Goal: Task Accomplishment & Management: Use online tool/utility

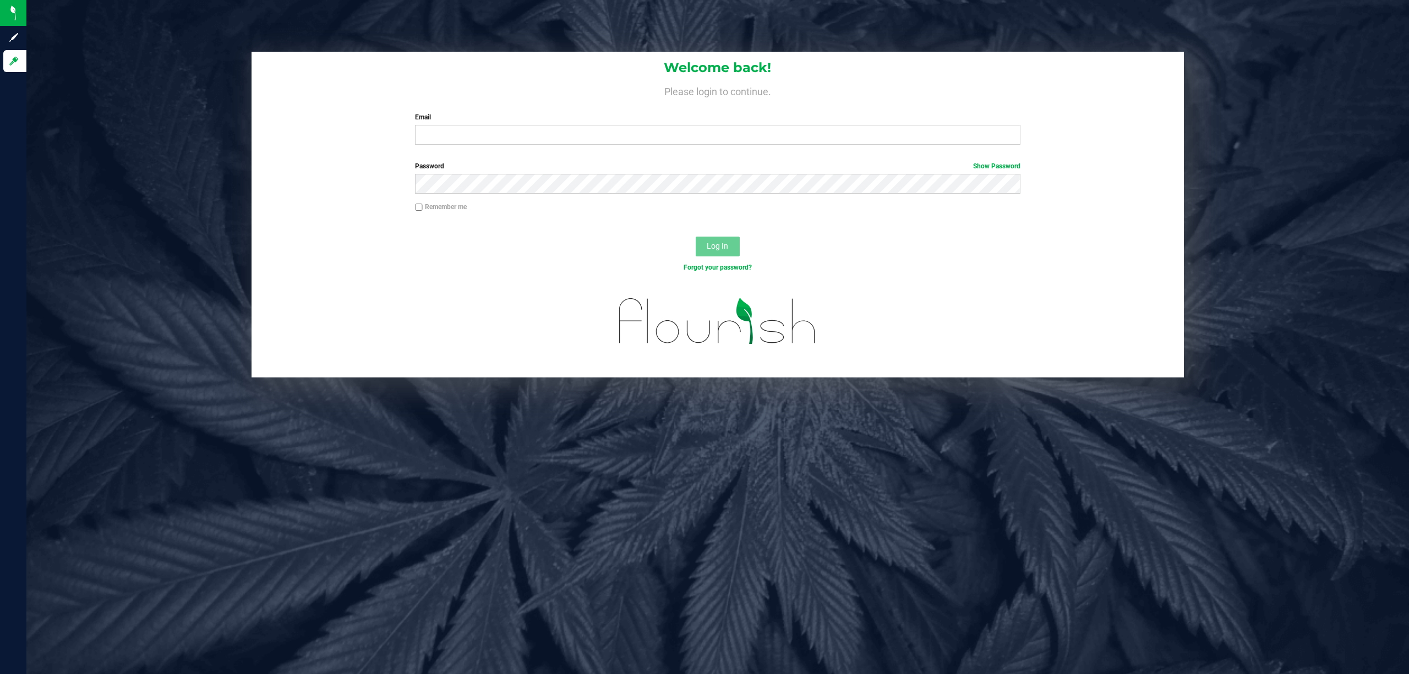
click at [461, 145] on div "Welcome back! Please login to continue. Email Required Please format your email…" at bounding box center [718, 103] width 933 height 102
click at [458, 137] on input "Email" at bounding box center [717, 135] width 605 height 20
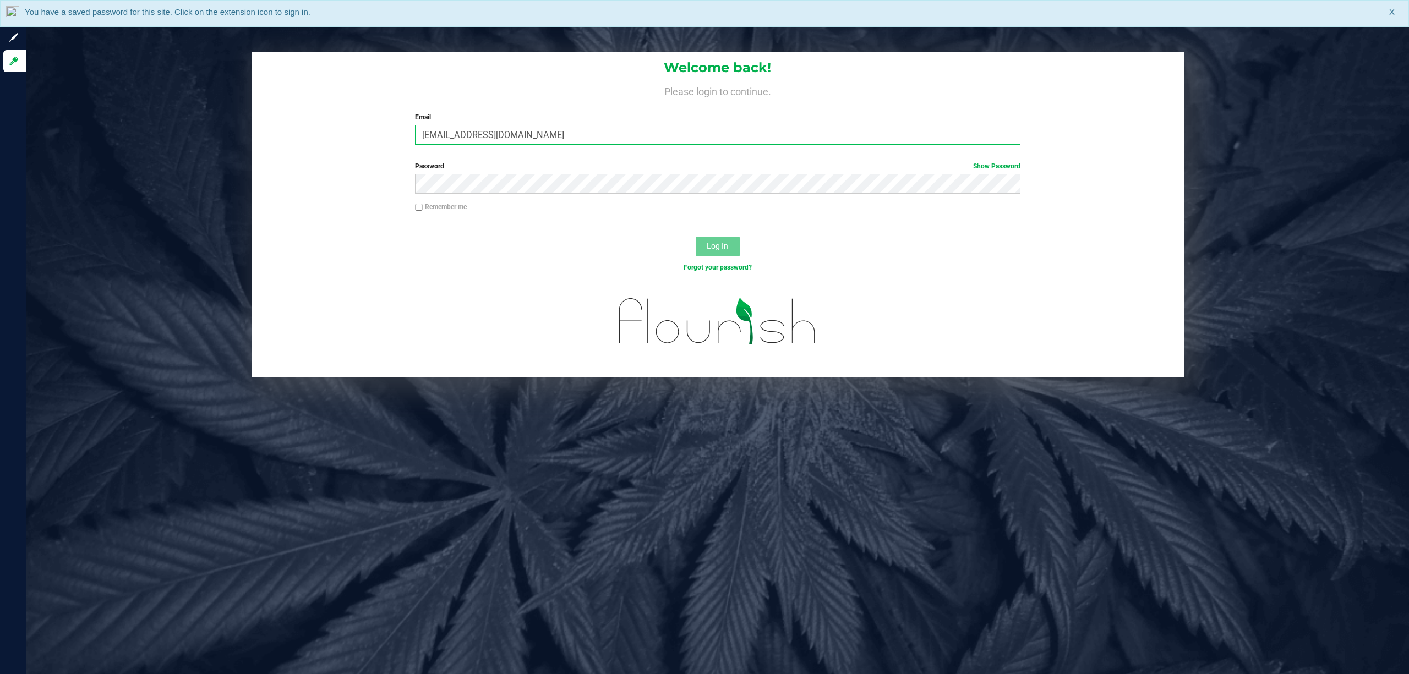
type input "dbayless@liveparallel.com"
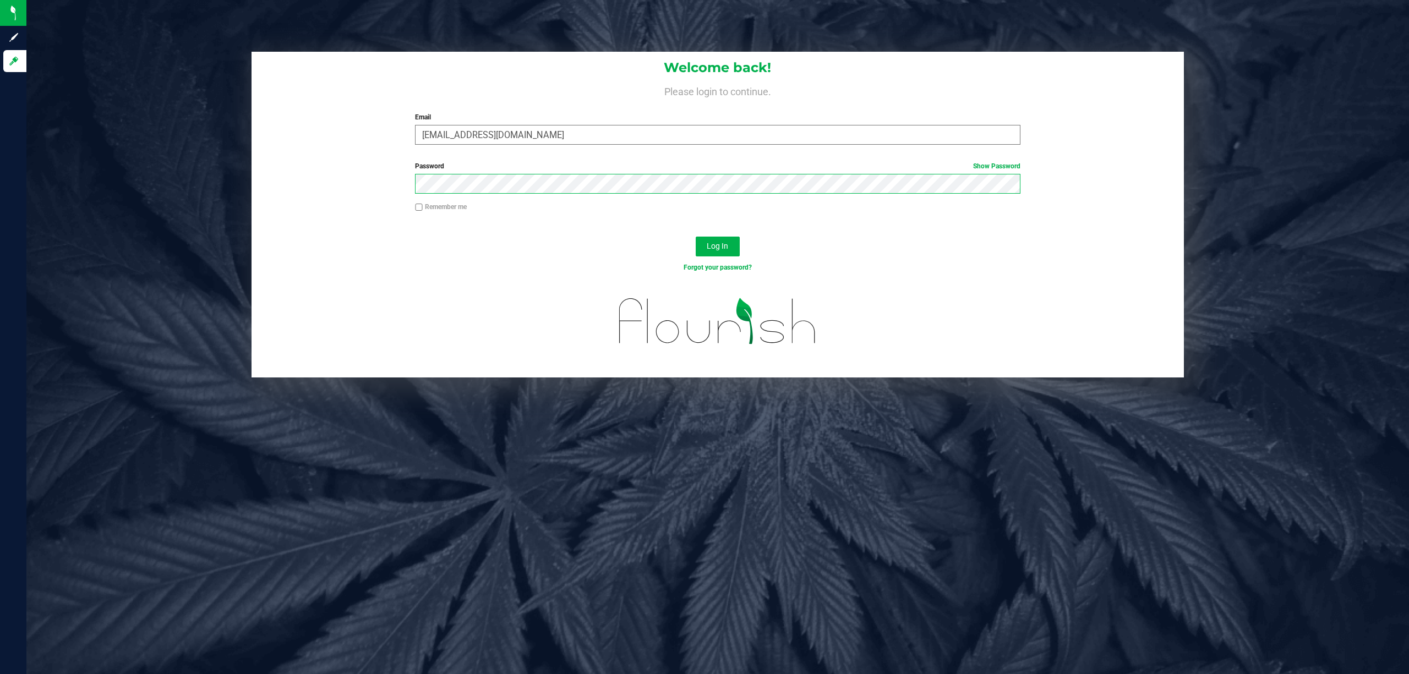
click at [696, 237] on button "Log In" at bounding box center [718, 247] width 44 height 20
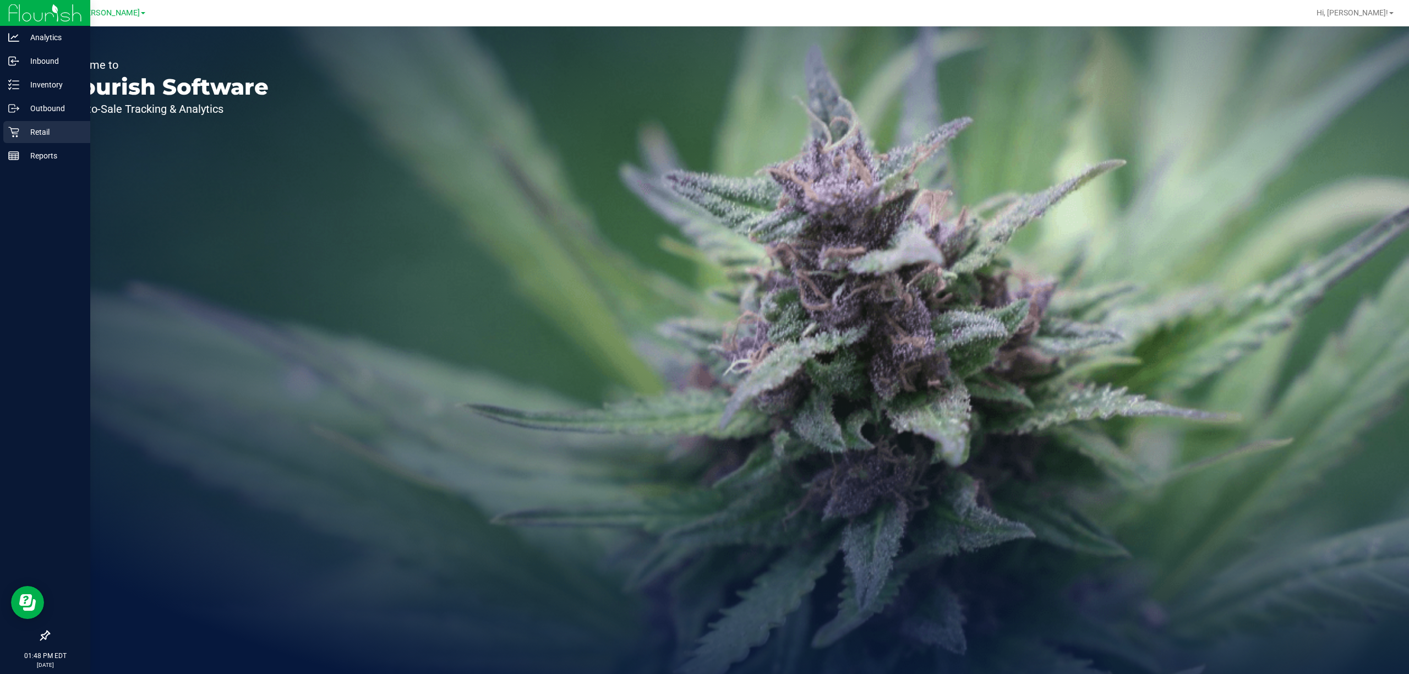
click at [34, 125] on p "Retail" at bounding box center [52, 131] width 66 height 13
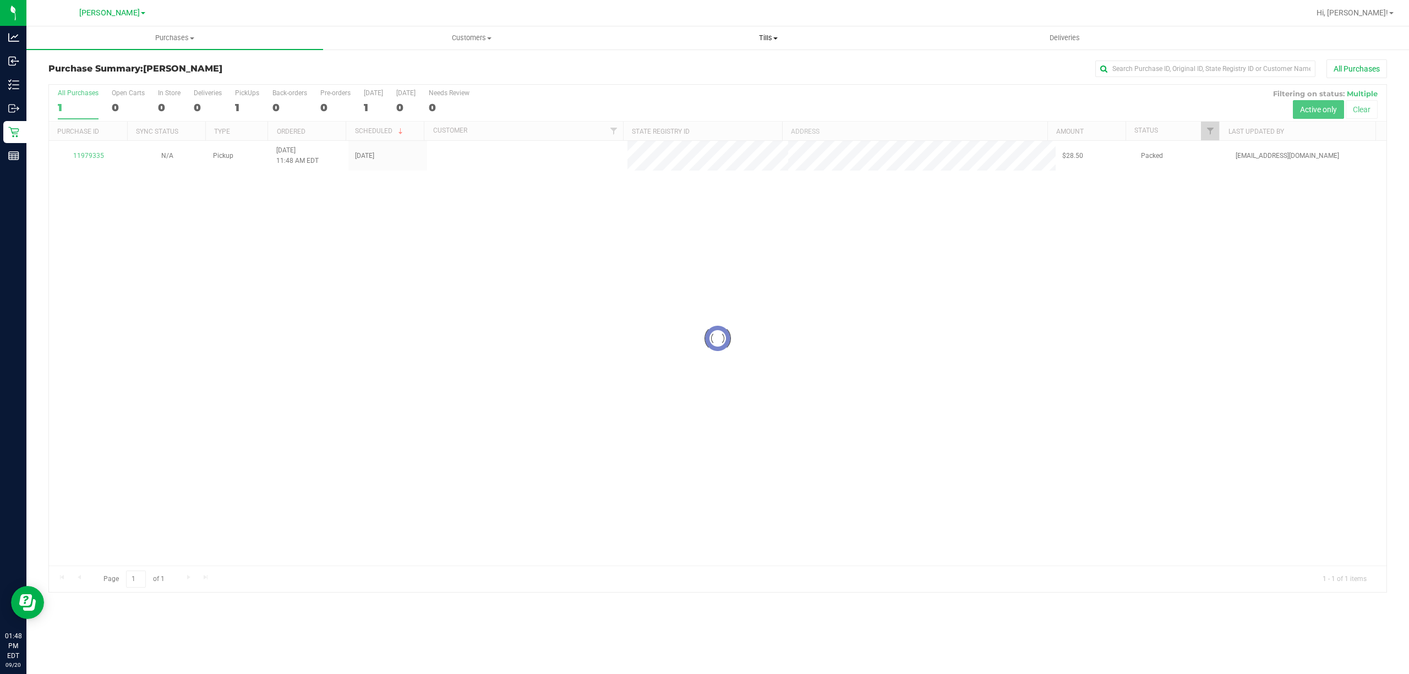
click at [772, 40] on span "Tills" at bounding box center [768, 38] width 296 height 10
click at [722, 62] on li "Manage tills" at bounding box center [768, 66] width 297 height 13
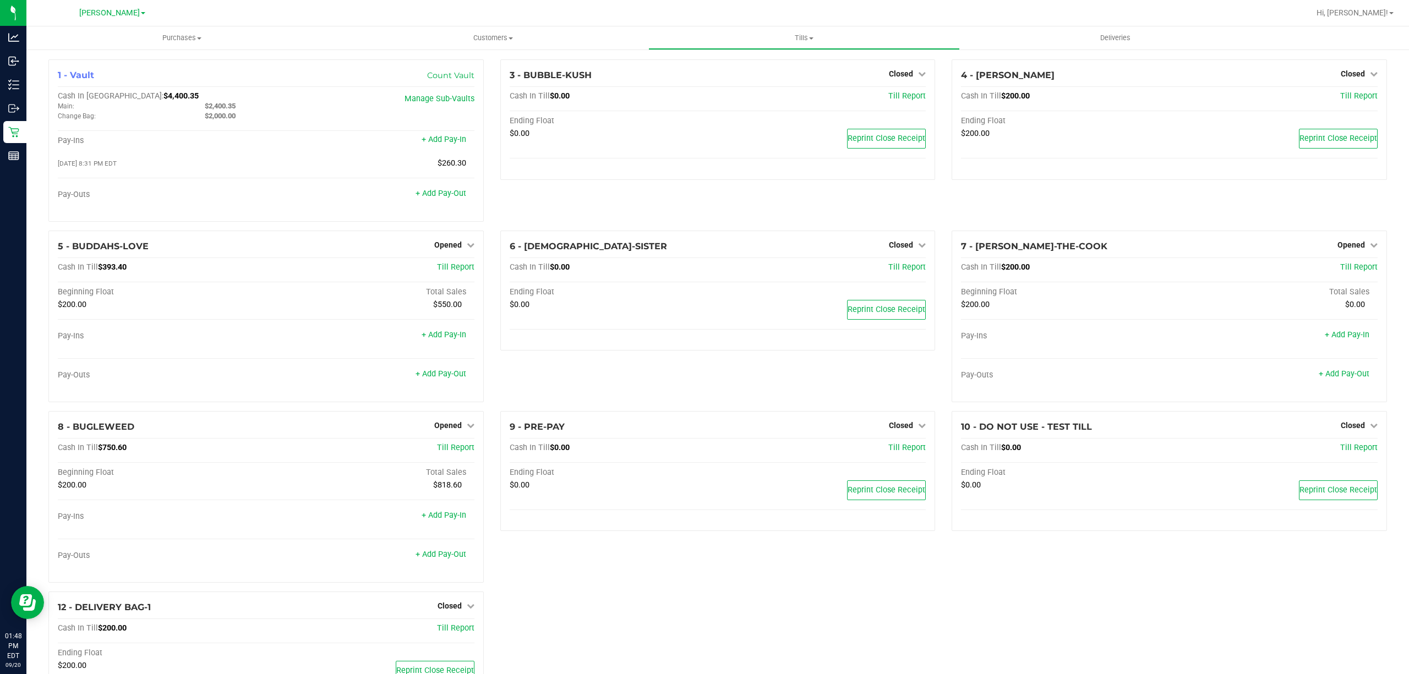
click at [610, 201] on div "3 - BUBBLE-KUSH Closed Open Till Cash In Till $0.00 Till Report Ending Float $0…" at bounding box center [718, 144] width 452 height 171
click at [443, 138] on link "+ Add Pay-In" at bounding box center [444, 139] width 45 height 9
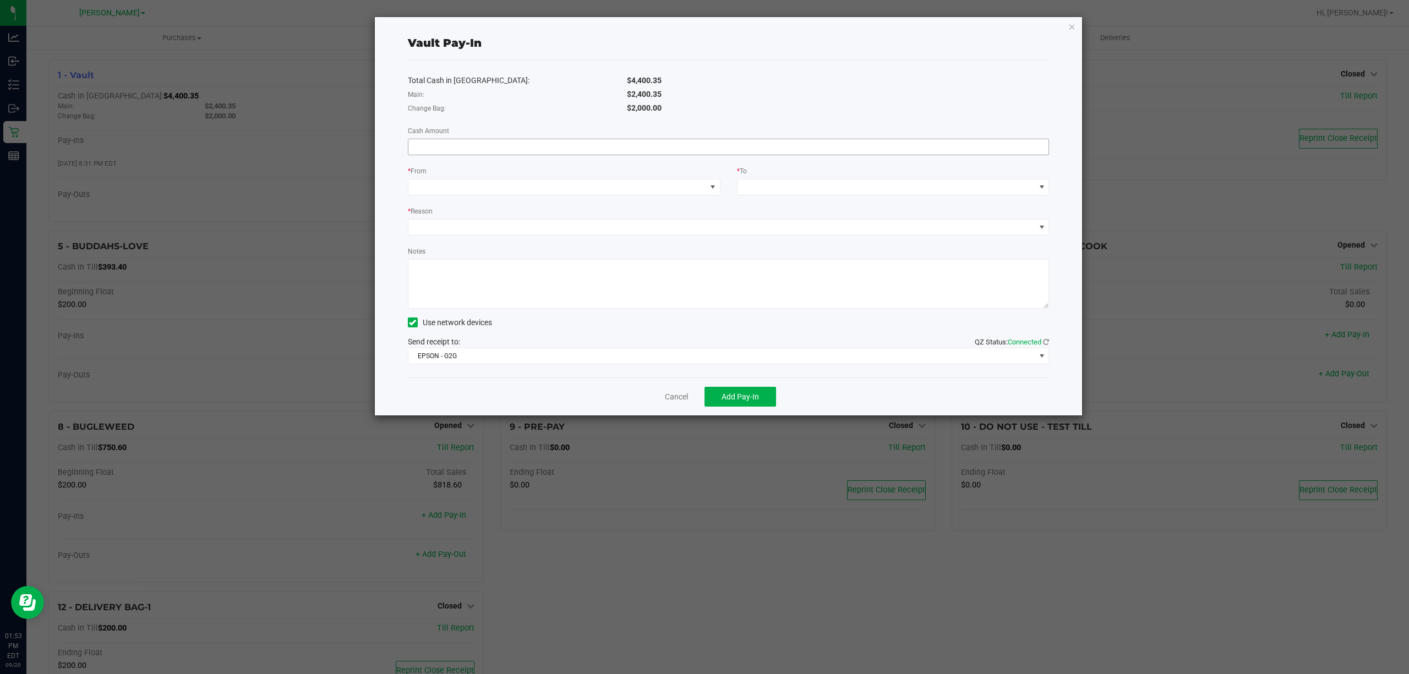
click at [510, 146] on input at bounding box center [728, 146] width 641 height 15
type input "$1,220.00"
click at [663, 187] on span at bounding box center [557, 186] width 298 height 15
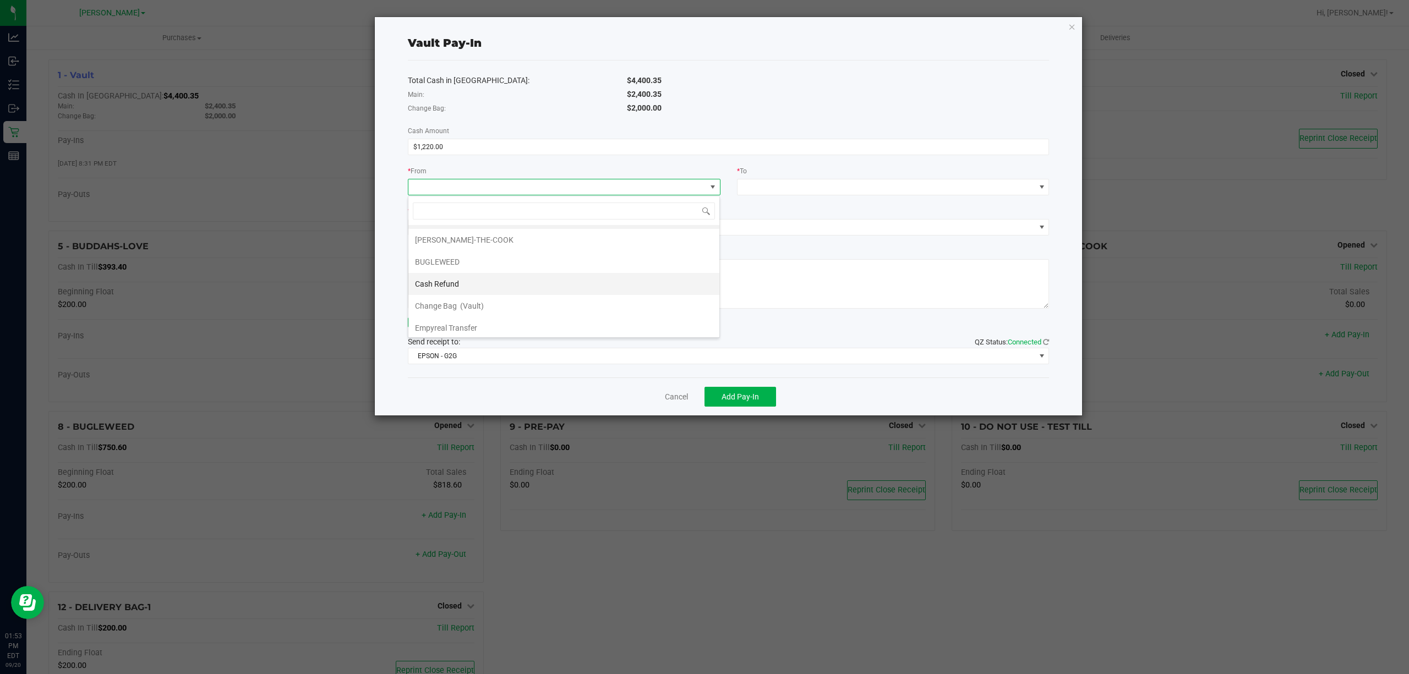
scroll to position [24, 0]
click at [558, 299] on li "Change Bag (Vault)" at bounding box center [563, 302] width 311 height 22
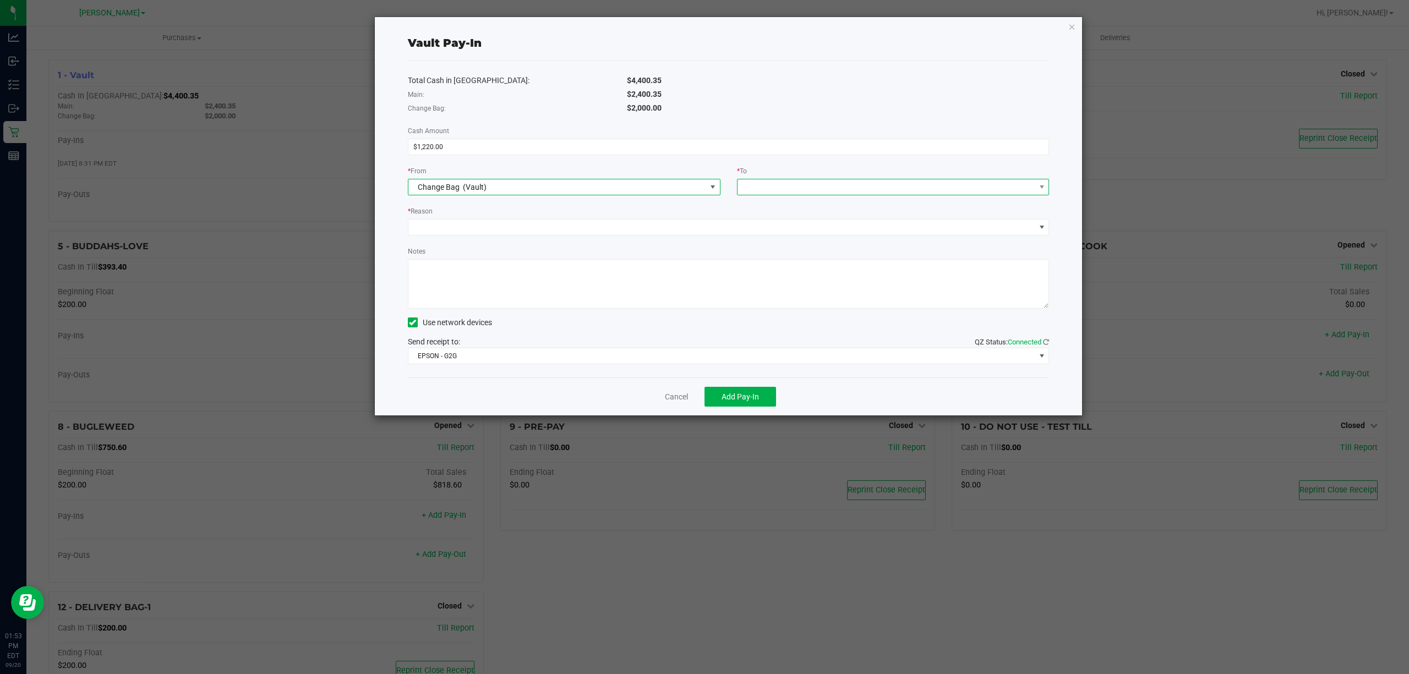
click at [749, 183] on span at bounding box center [887, 186] width 298 height 15
click at [768, 238] on span "(Vault)" at bounding box center [777, 236] width 24 height 9
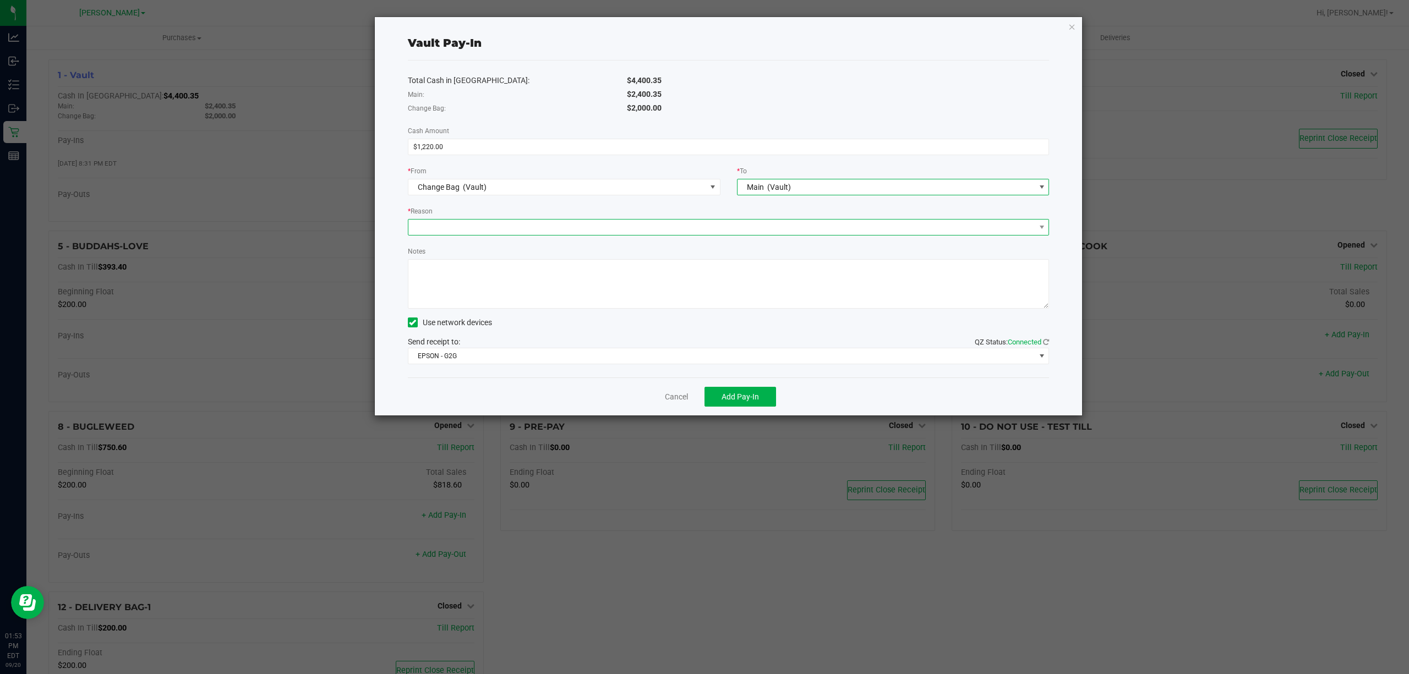
click at [624, 226] on span at bounding box center [721, 227] width 627 height 15
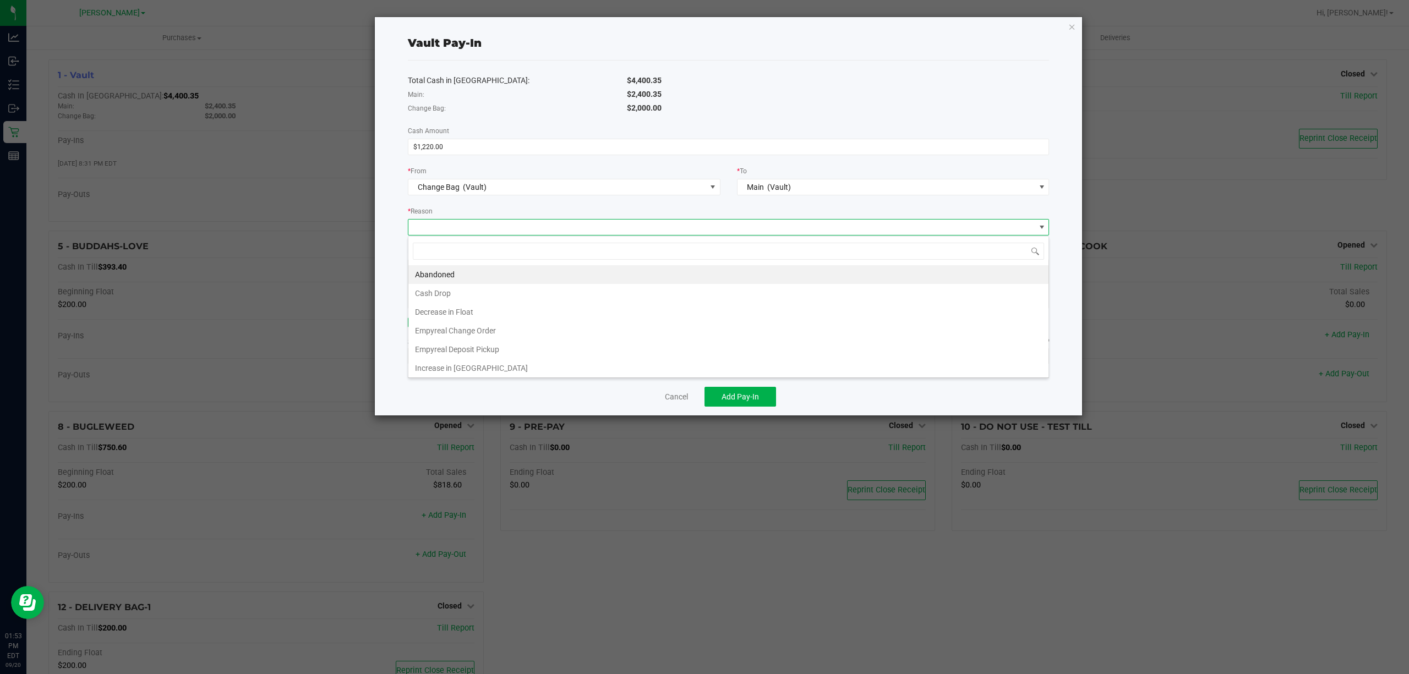
scroll to position [17, 641]
click at [454, 183] on span "Change Bag" at bounding box center [439, 187] width 42 height 9
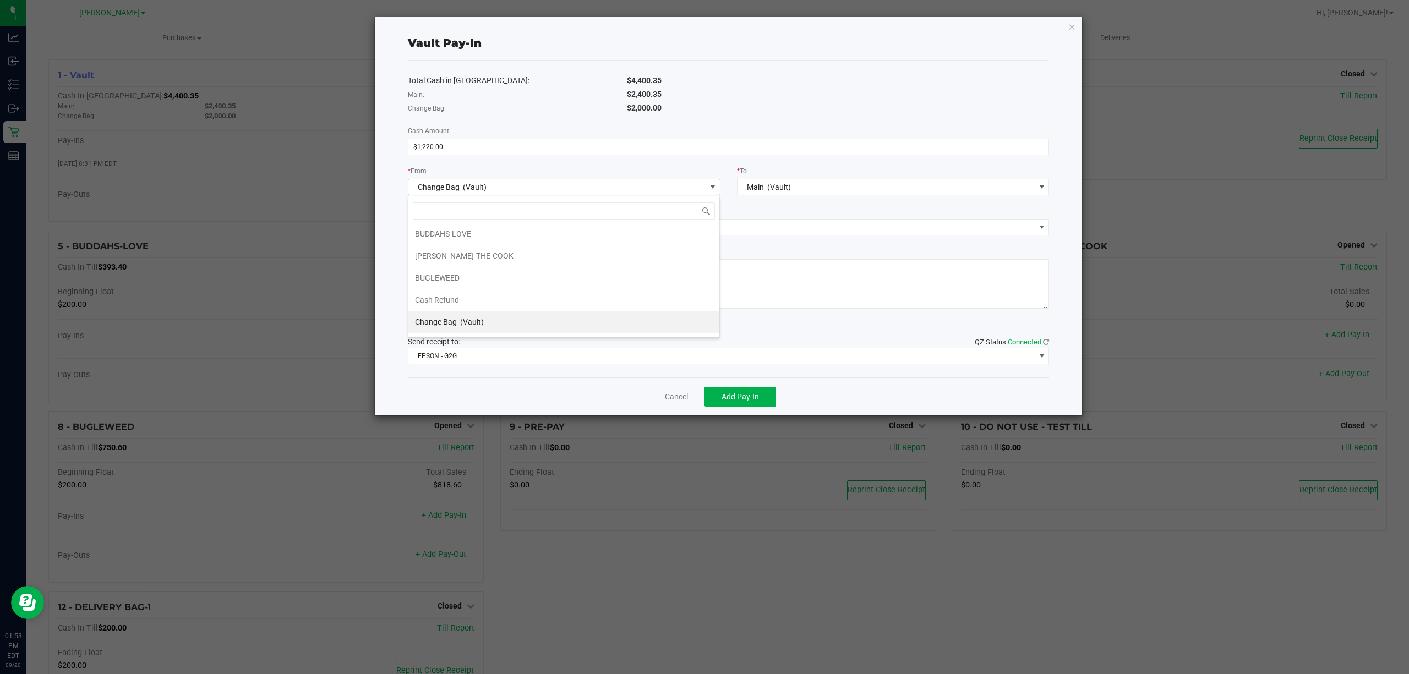
scroll to position [24, 0]
click at [583, 98] on div "Main:" at bounding box center [510, 95] width 220 height 12
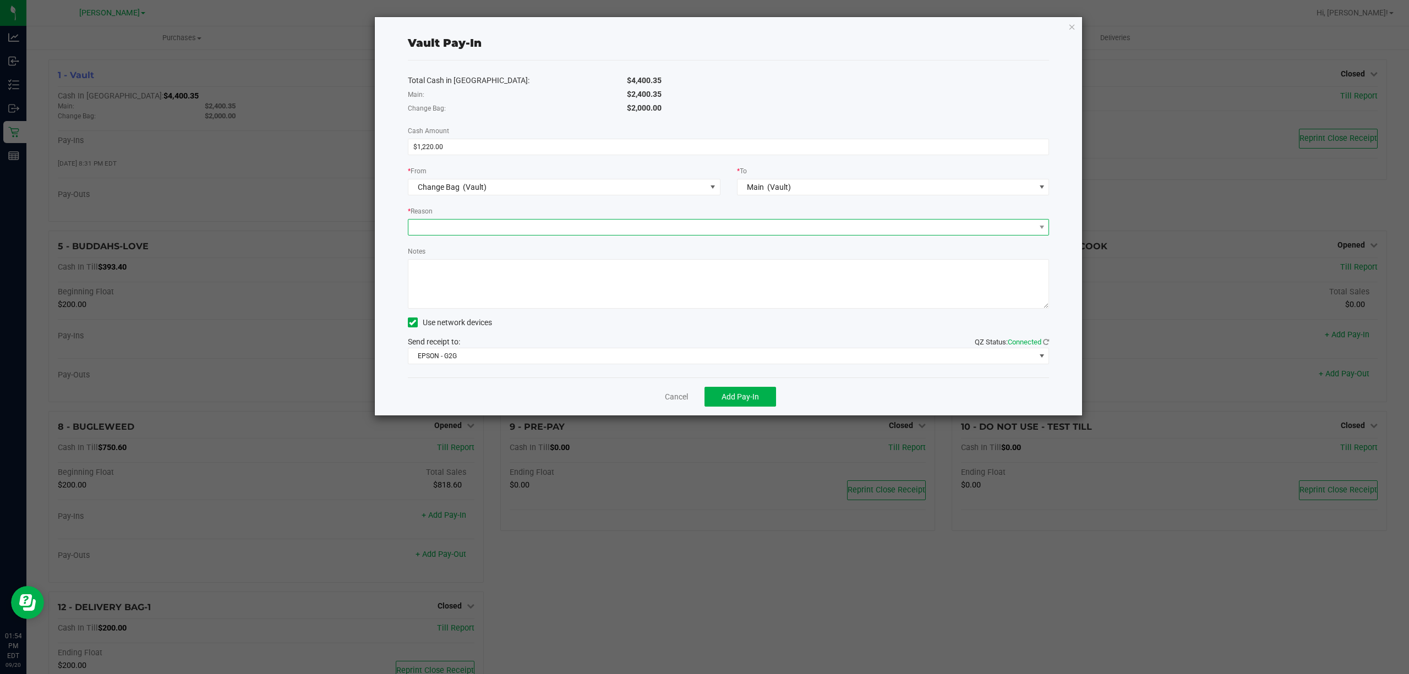
click at [438, 227] on span at bounding box center [721, 227] width 627 height 15
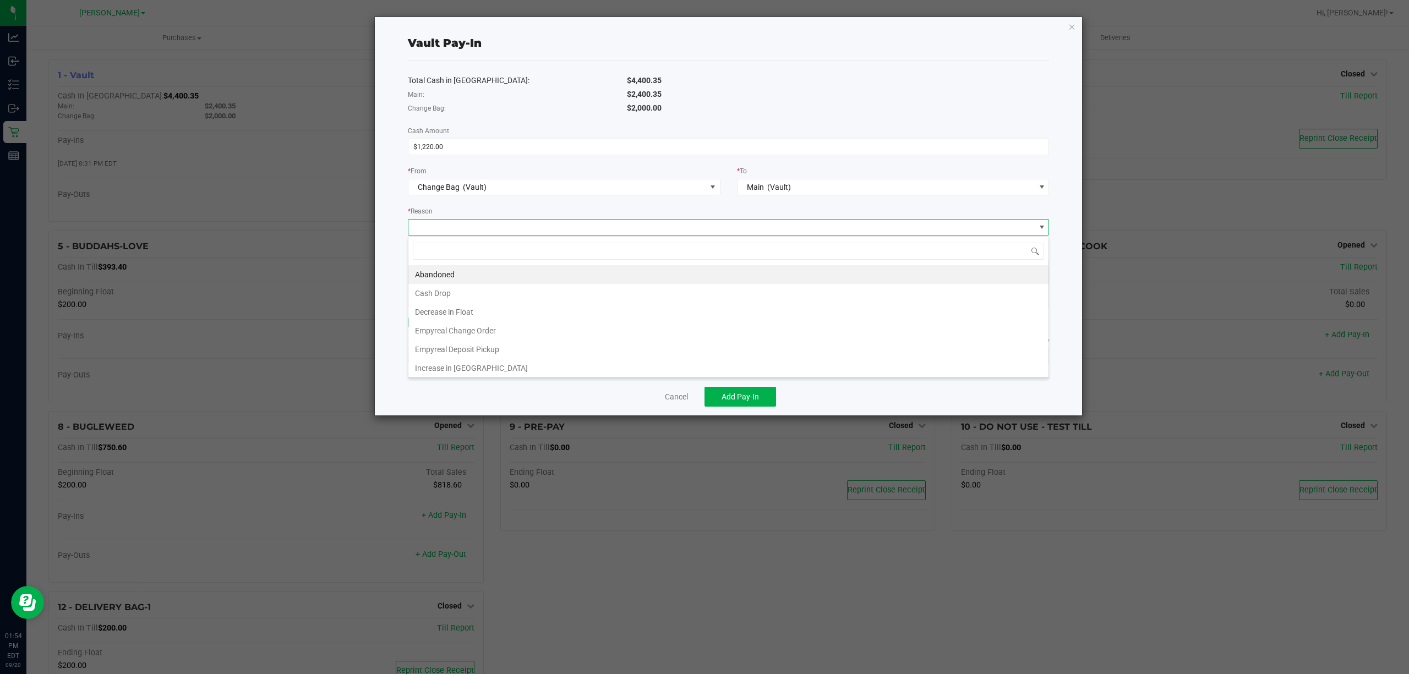
scroll to position [17, 641]
click at [461, 332] on li "Empyreal Change Order" at bounding box center [728, 330] width 640 height 19
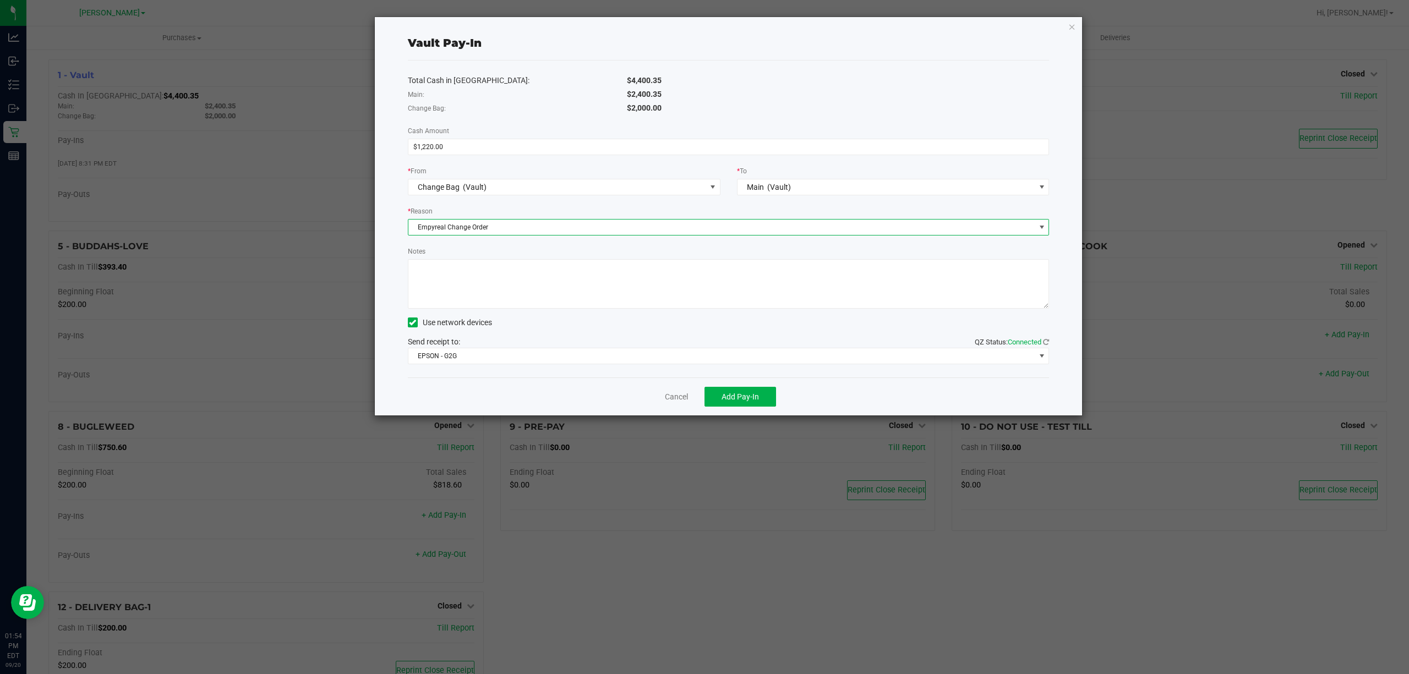
click at [532, 271] on textarea "Notes" at bounding box center [729, 284] width 642 height 50
click at [756, 291] on textarea "Notes" at bounding box center [729, 284] width 642 height 50
type textarea "Change Order Created for 9/24 pickup DB"
drag, startPoint x: 723, startPoint y: 343, endPoint x: 719, endPoint y: 351, distance: 8.6
click at [722, 347] on div "Send receipt to: QZ Status: Connected EPSON - G2G" at bounding box center [729, 350] width 642 height 28
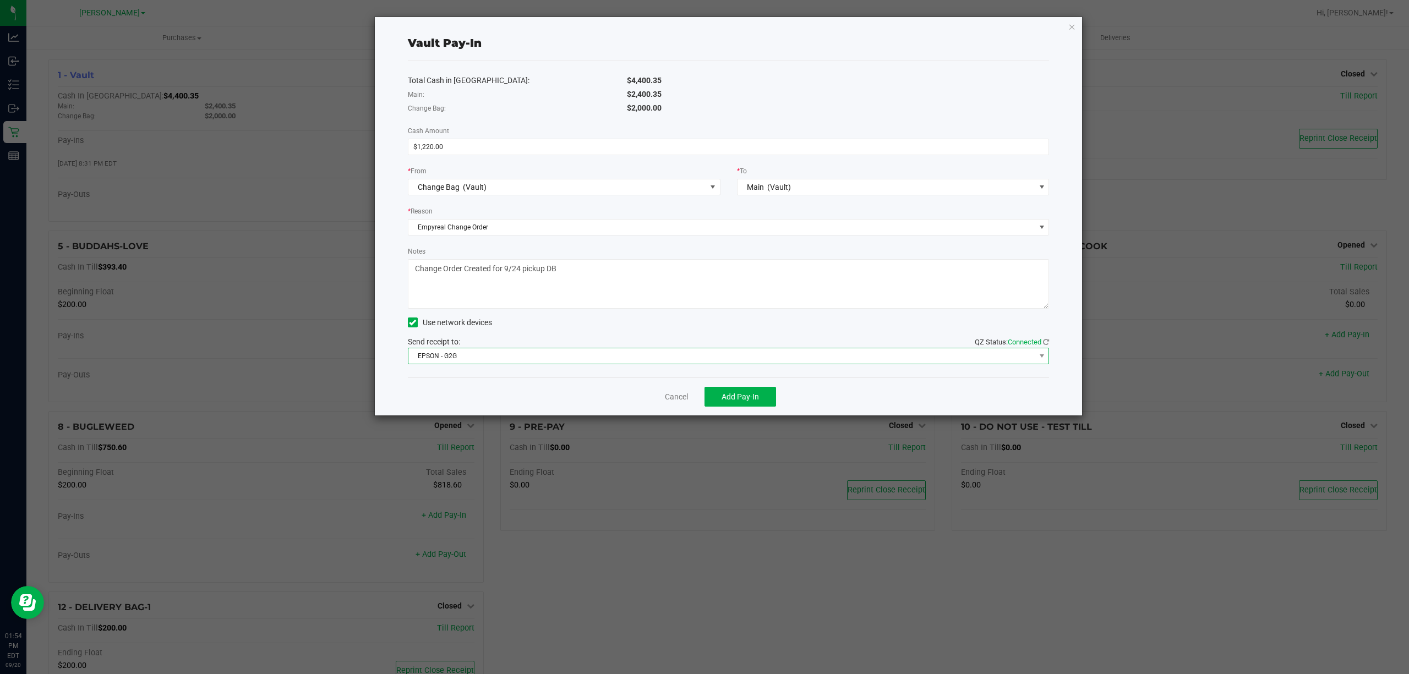
click at [719, 351] on span "EPSON - G2G" at bounding box center [721, 355] width 627 height 15
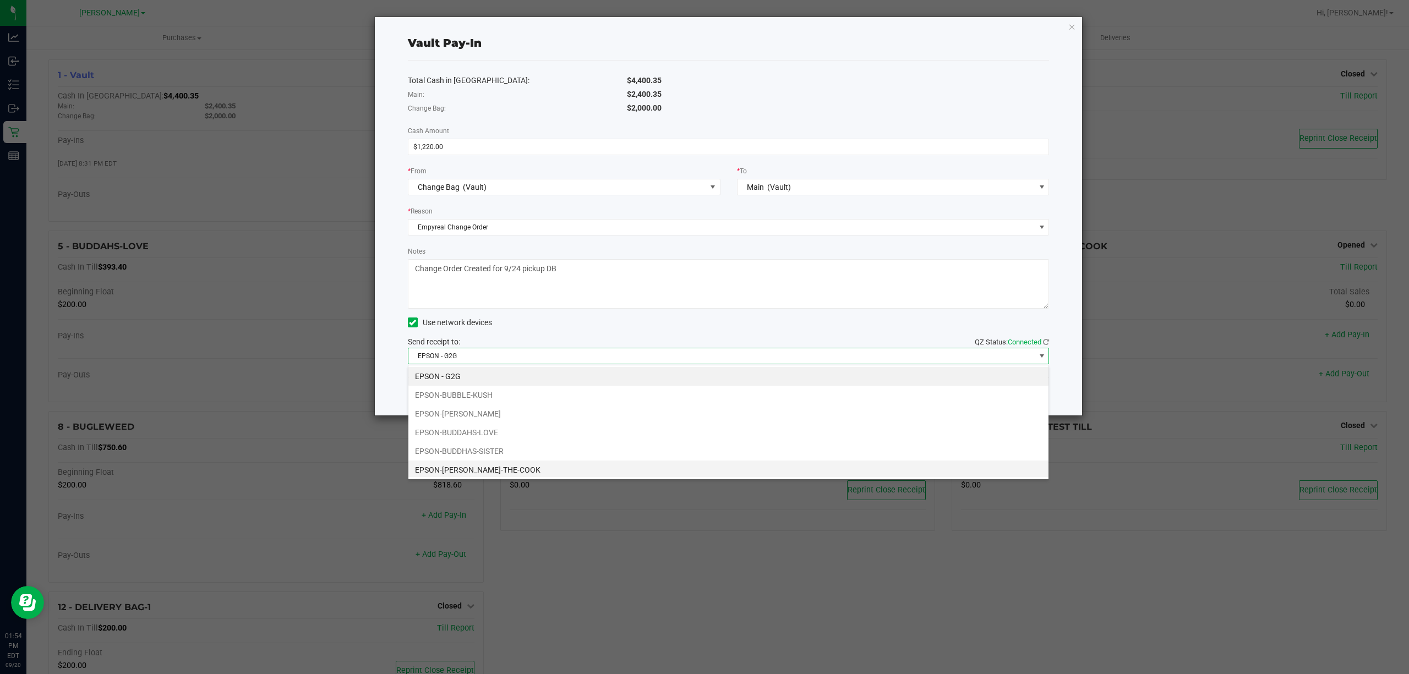
click at [447, 467] on li "EPSON-BUFORD-THE-COOK" at bounding box center [728, 470] width 640 height 19
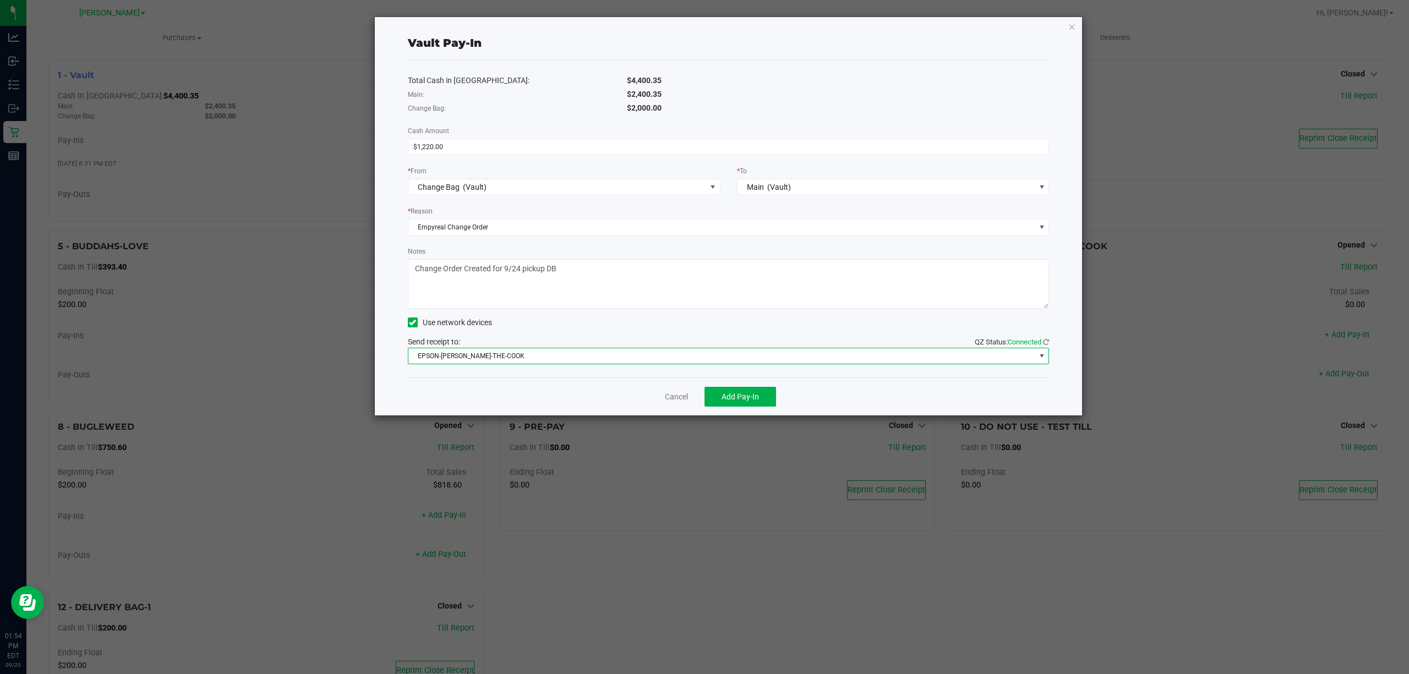
click at [488, 388] on div "Cancel Add Pay-In" at bounding box center [729, 397] width 642 height 38
click at [730, 395] on span "Add Pay-In" at bounding box center [740, 396] width 37 height 9
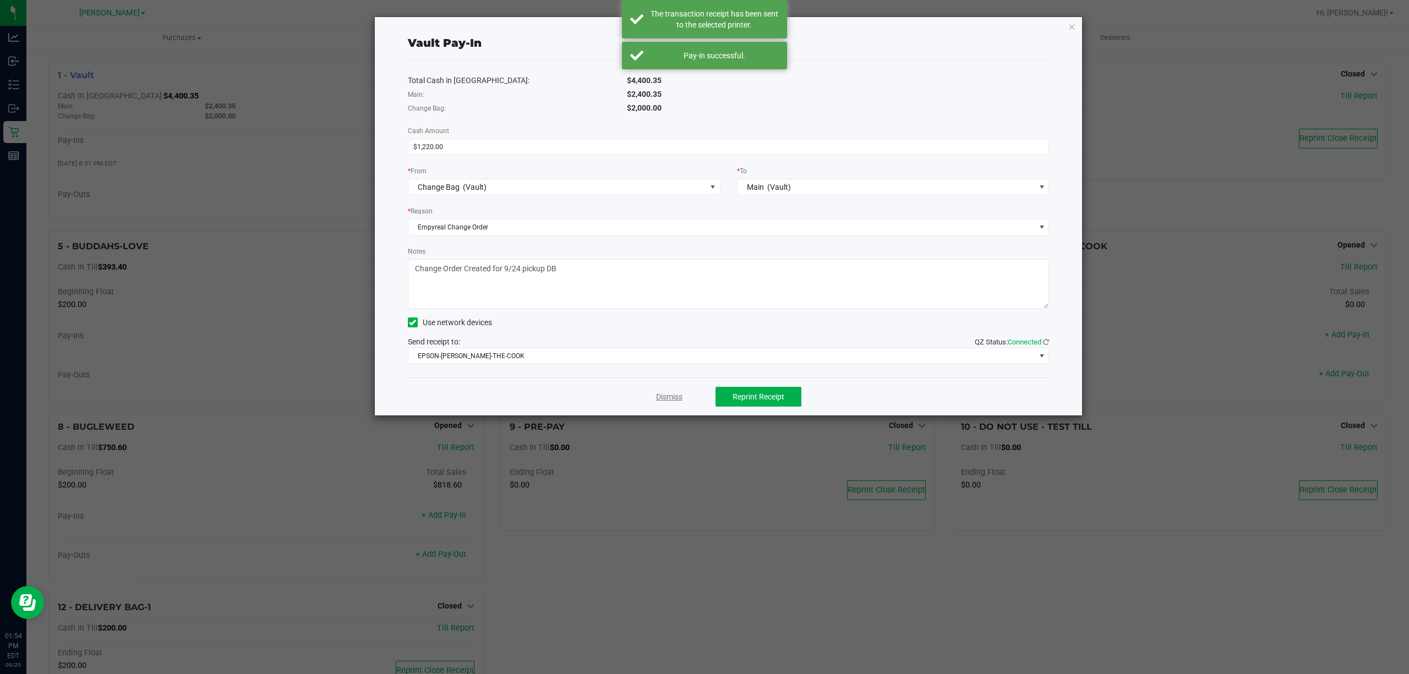
click at [668, 399] on link "Dismiss" at bounding box center [669, 397] width 26 height 12
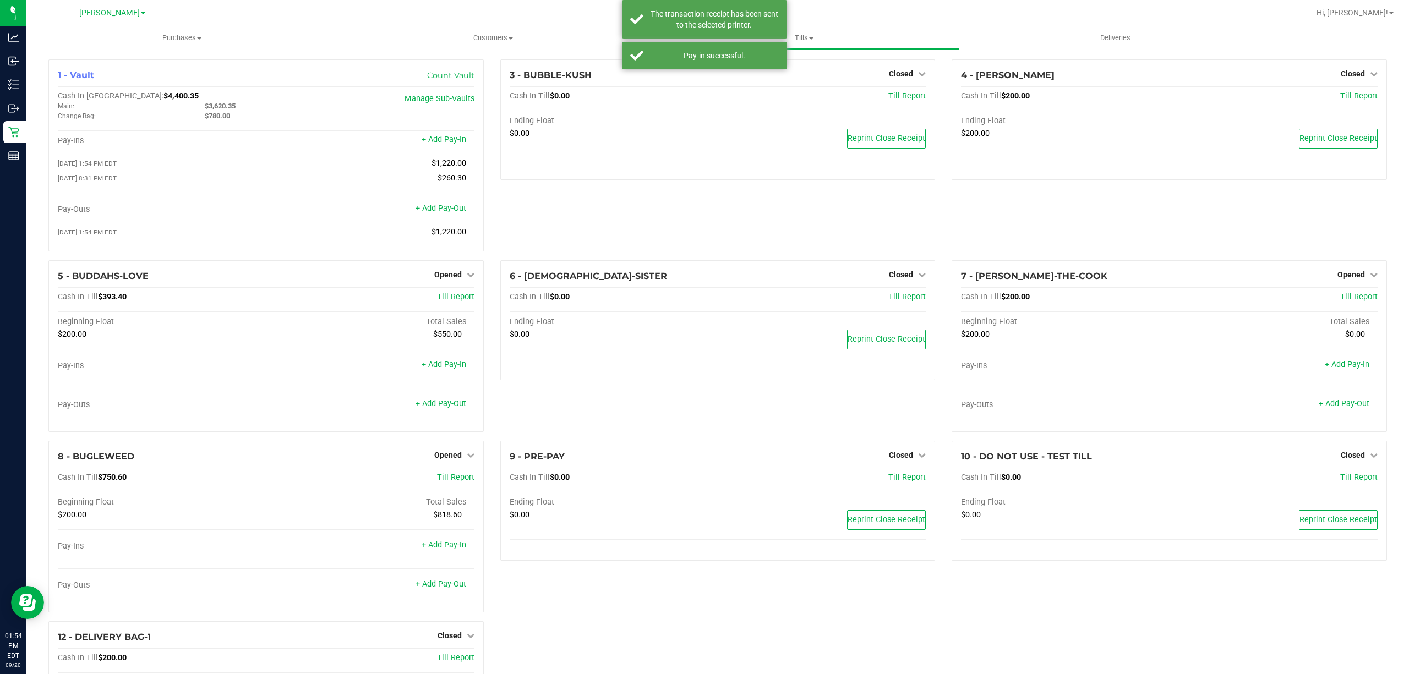
click at [516, 208] on div "3 - BUBBLE-KUSH Closed Open Till Cash In Till $0.00 Till Report Ending Float $0…" at bounding box center [718, 159] width 452 height 201
drag, startPoint x: 238, startPoint y: 116, endPoint x: 183, endPoint y: 119, distance: 54.6
click at [183, 119] on div "Change Bag: $780.00" at bounding box center [197, 116] width 294 height 10
click at [210, 119] on span "$780.00" at bounding box center [217, 116] width 25 height 8
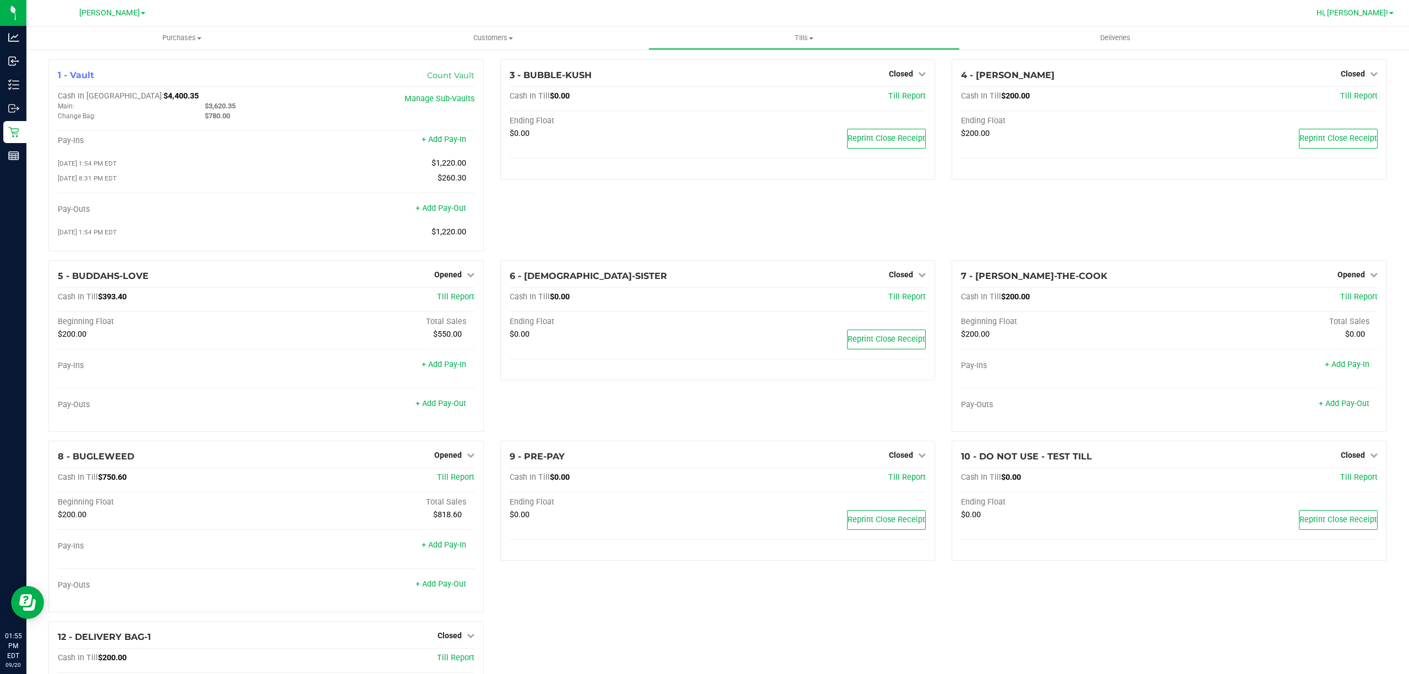
click at [1367, 8] on span "Hi, Dawn!" at bounding box center [1353, 12] width 72 height 9
click at [1357, 93] on span "Sign Out" at bounding box center [1352, 97] width 32 height 11
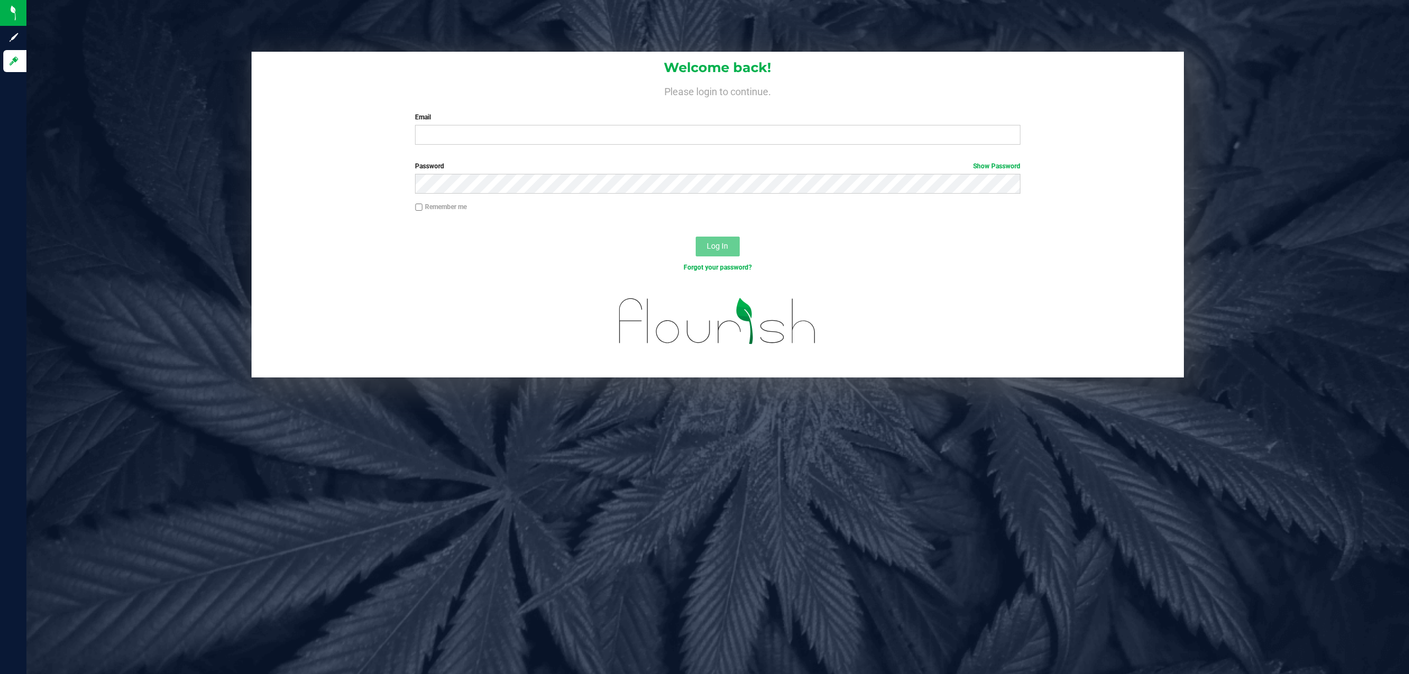
click at [714, 500] on div "Welcome back! Please login to continue. Email Required Please format your email…" at bounding box center [717, 337] width 1383 height 674
